Goal: Check status: Check status

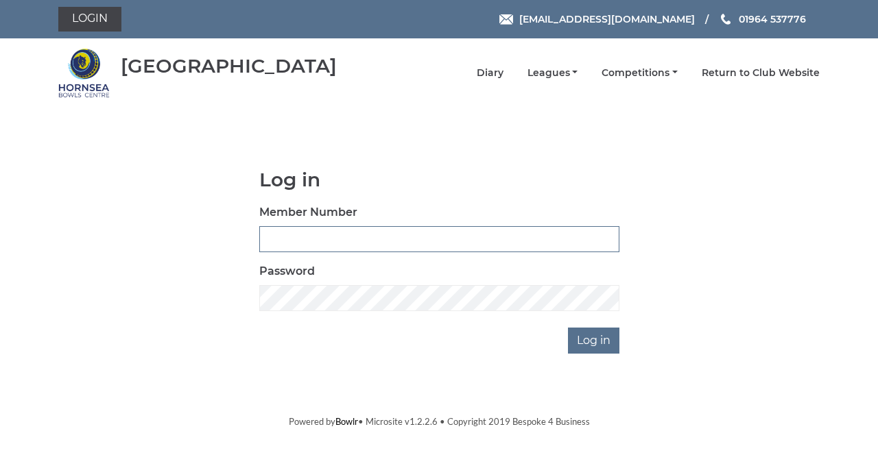
click at [281, 235] on input "Member Number" at bounding box center [439, 239] width 360 height 26
type input "0865"
click at [568, 328] on input "Log in" at bounding box center [593, 341] width 51 height 26
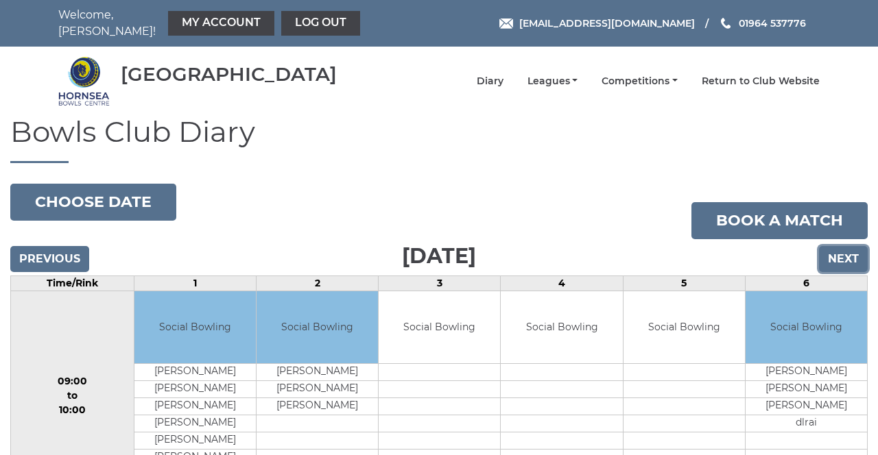
click at [859, 254] on input "Next" at bounding box center [843, 259] width 49 height 26
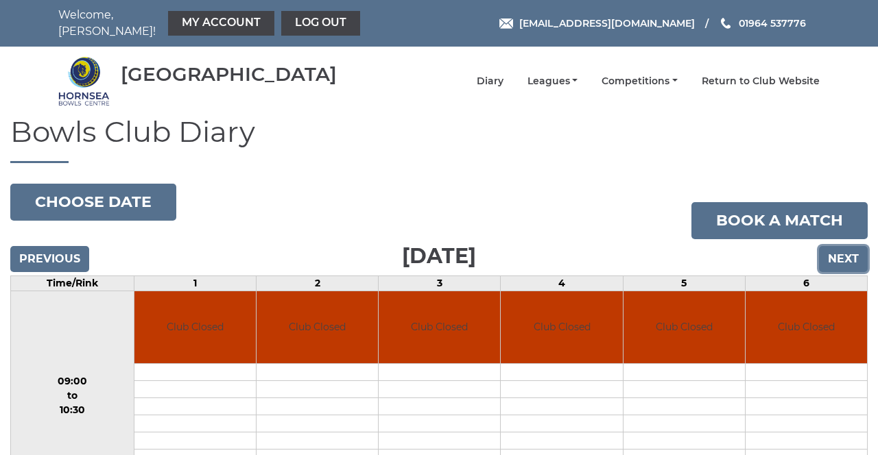
click at [844, 247] on input "Next" at bounding box center [843, 259] width 49 height 26
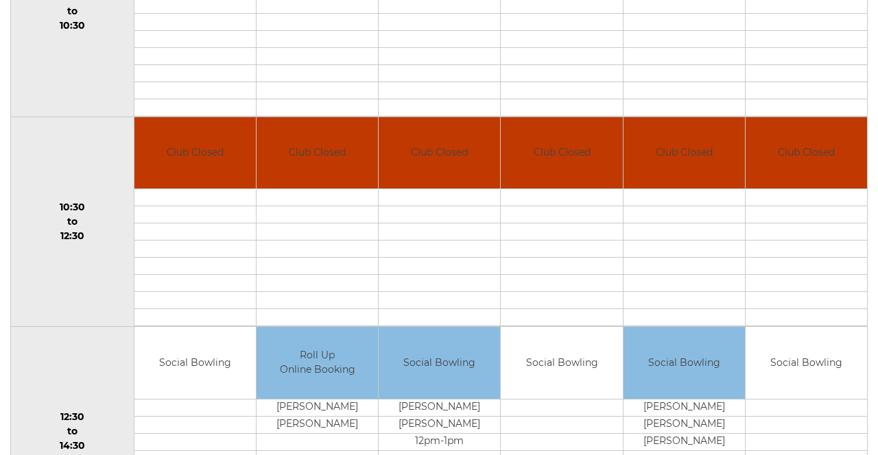
scroll to position [404, 0]
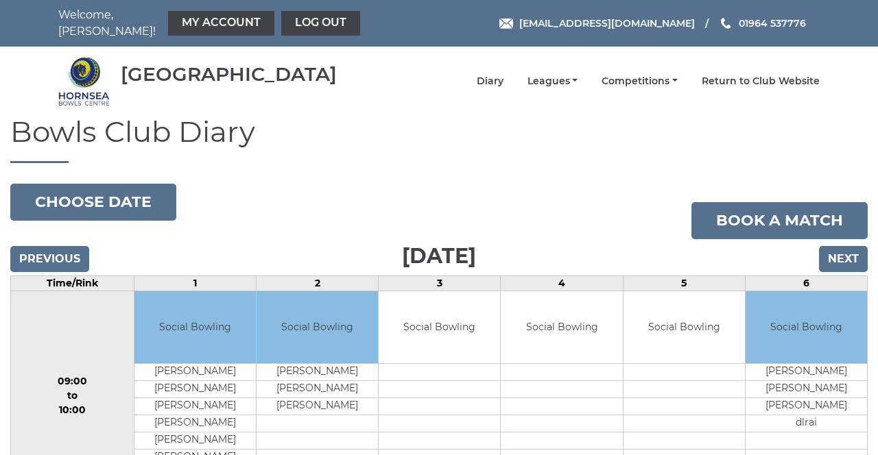
click at [207, 19] on link "My Account" at bounding box center [221, 23] width 106 height 25
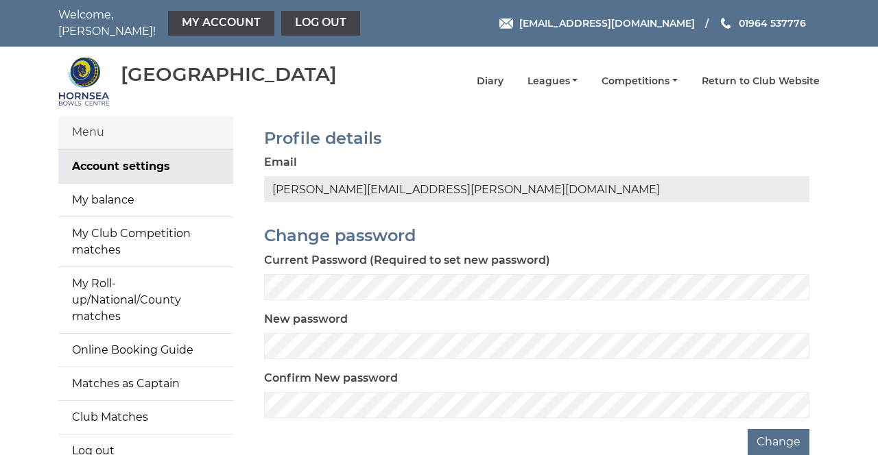
click at [85, 185] on link "My balance" at bounding box center [145, 200] width 175 height 33
